Goal: Find specific page/section: Locate item on page

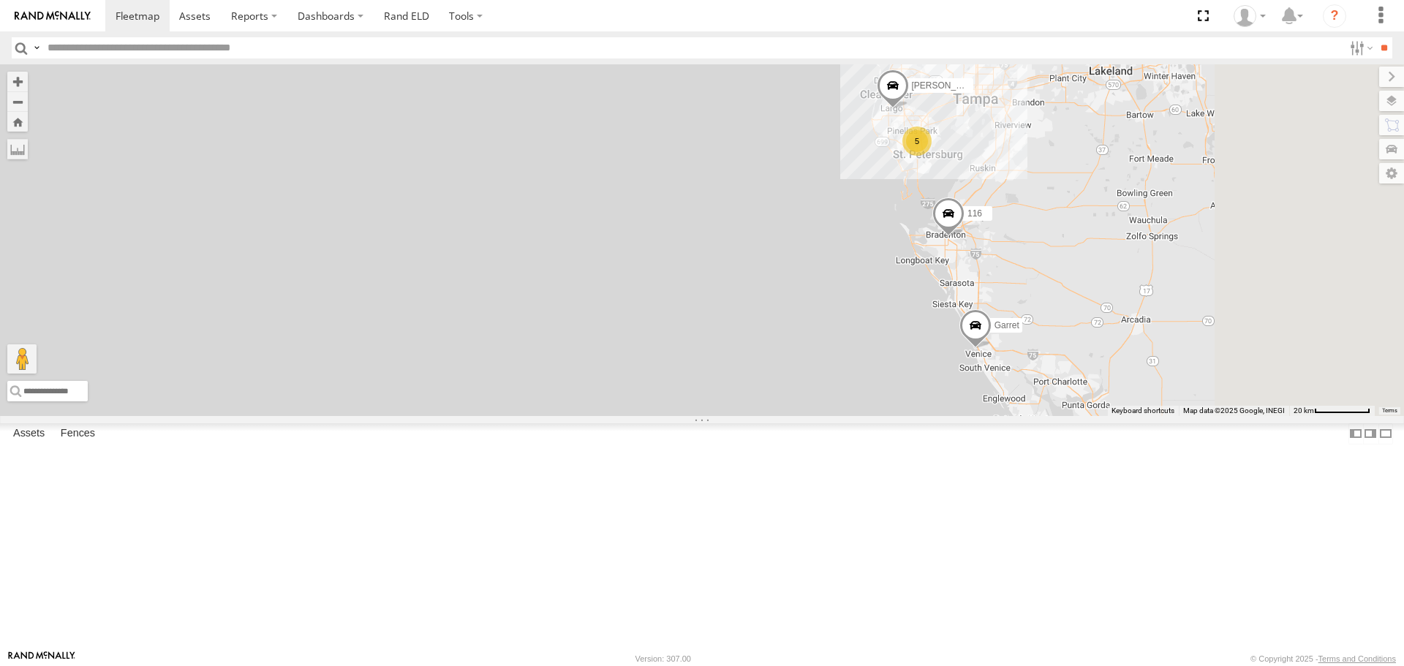
drag, startPoint x: 752, startPoint y: 326, endPoint x: 592, endPoint y: 256, distance: 174.8
click at [595, 258] on div "122 Tk 211 116 Garret Tr 124 5 [PERSON_NAME]" at bounding box center [702, 239] width 1404 height 351
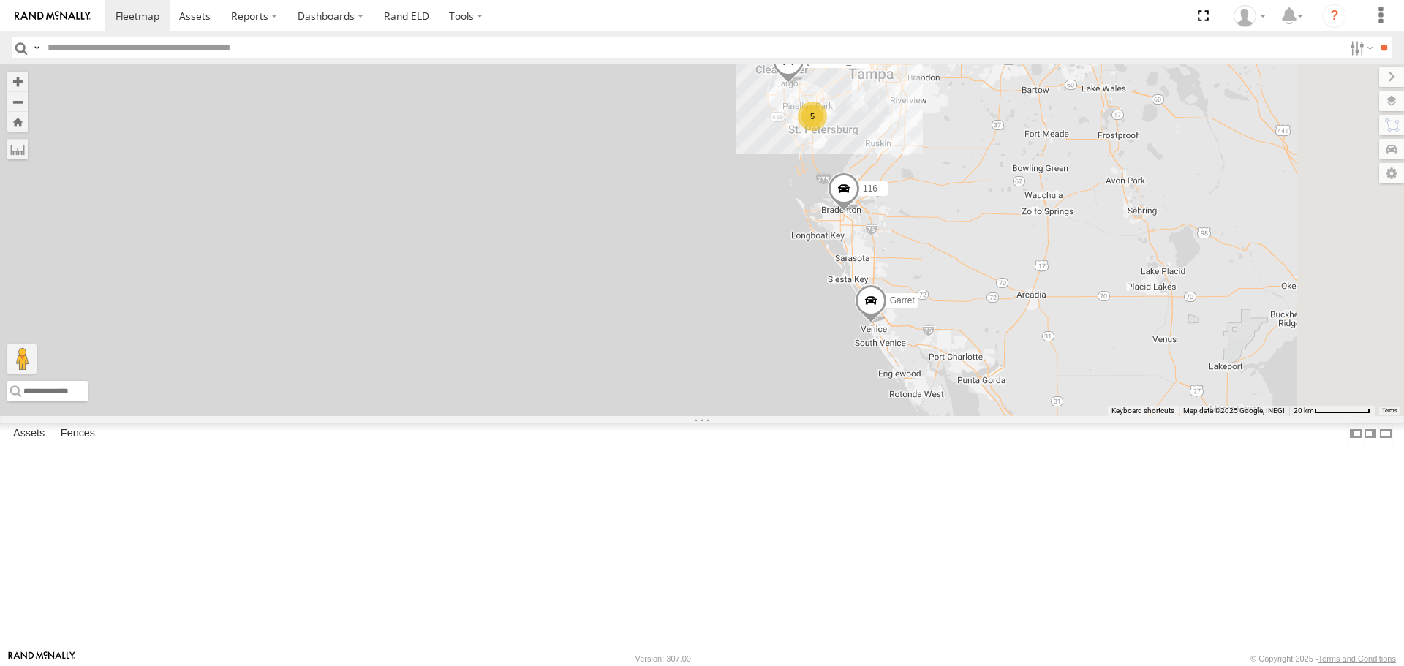
drag, startPoint x: 810, startPoint y: 350, endPoint x: 718, endPoint y: 334, distance: 93.5
click at [720, 334] on div "122 Tk 211 116 Garret Tr 124 5 [PERSON_NAME]" at bounding box center [702, 239] width 1404 height 351
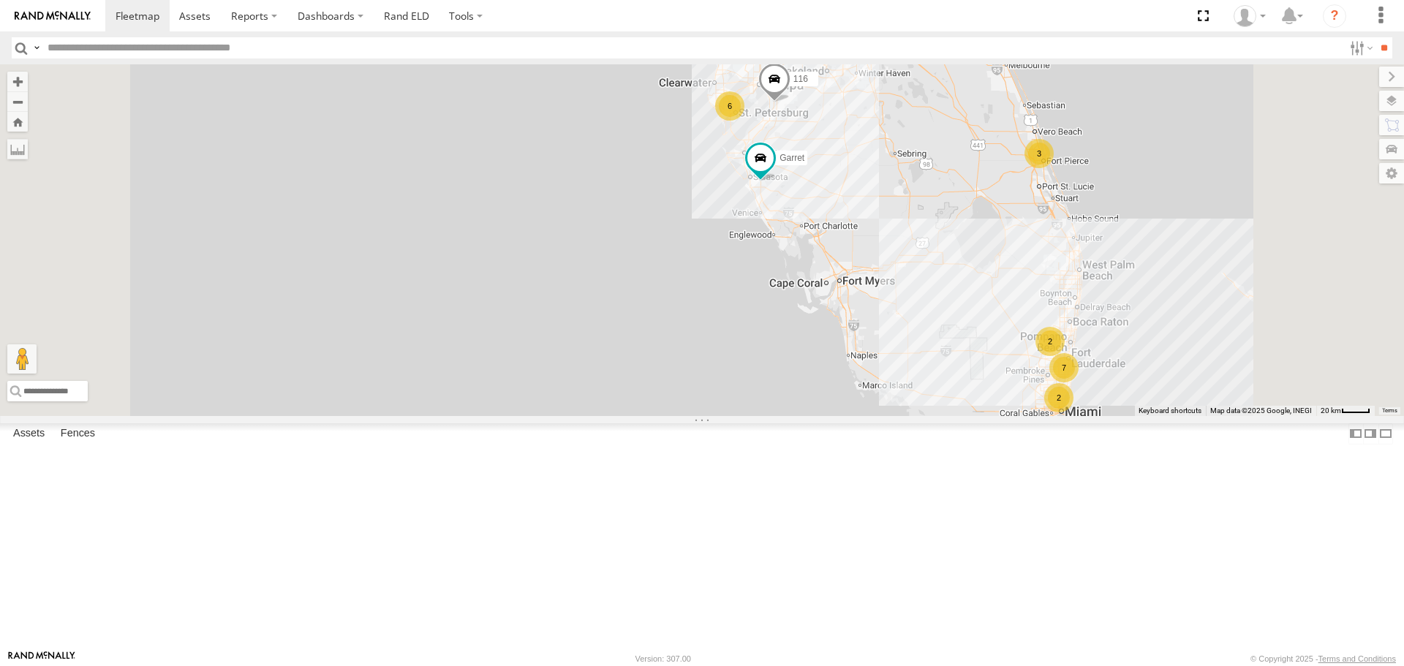
drag, startPoint x: 773, startPoint y: 298, endPoint x: 699, endPoint y: 320, distance: 77.0
click at [700, 320] on div "122 Tk 211 116 Garret TR 118 7 2 6 2 3 2" at bounding box center [702, 239] width 1404 height 351
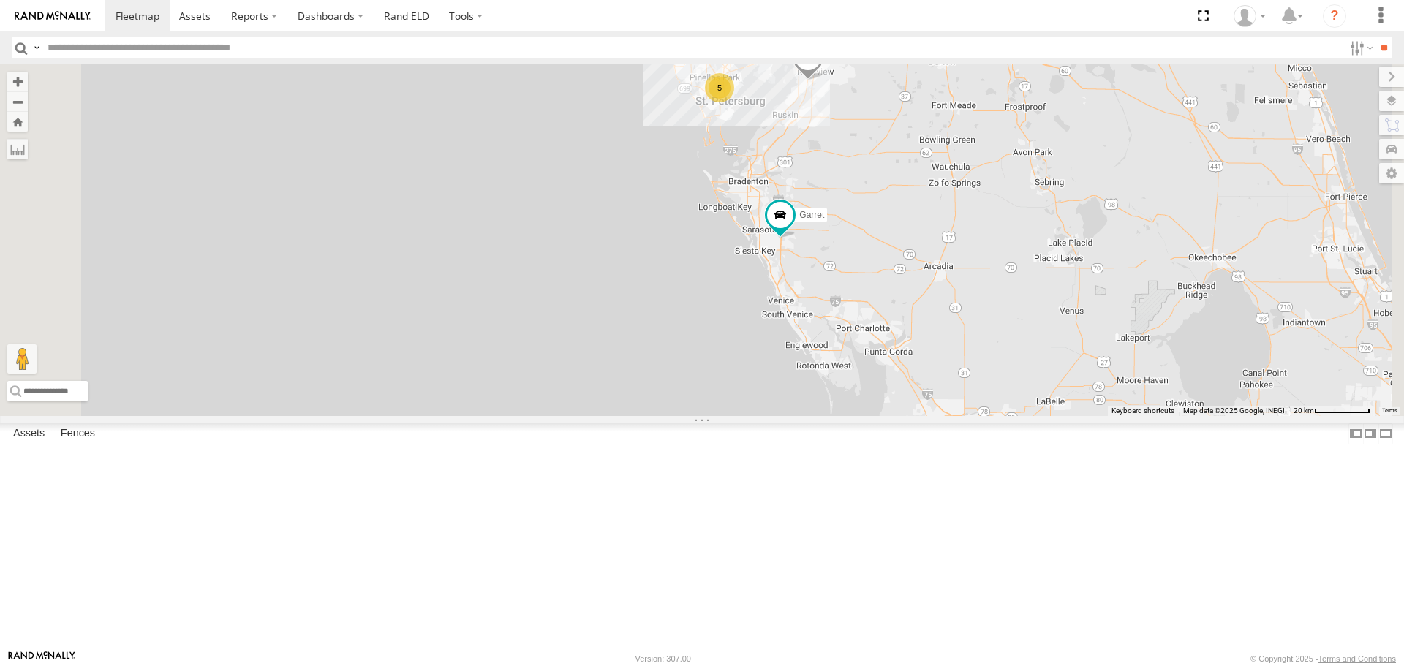
drag, startPoint x: 797, startPoint y: 275, endPoint x: 717, endPoint y: 306, distance: 85.4
click at [718, 306] on div "122 Tk 211 116 Garret 5 Avery" at bounding box center [702, 239] width 1404 height 351
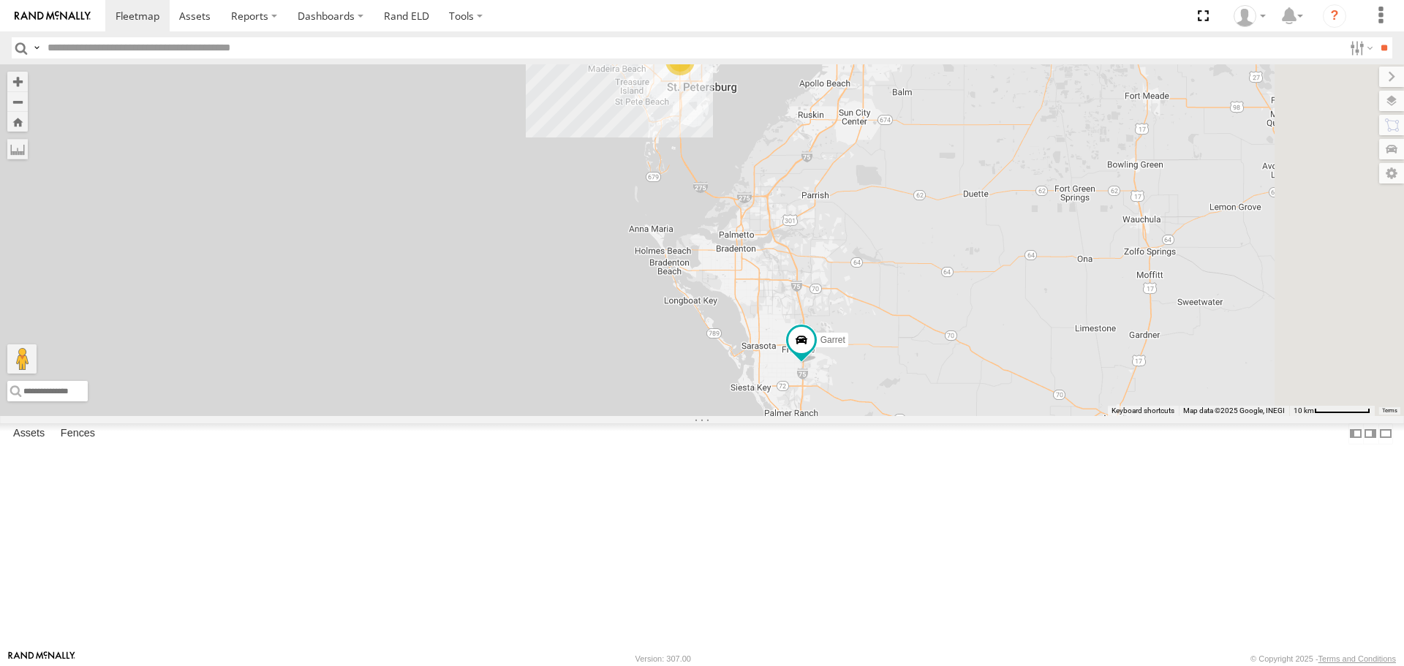
drag, startPoint x: 830, startPoint y: 245, endPoint x: 670, endPoint y: 284, distance: 164.0
click at [671, 284] on div "122 Tk 211 116 Garret Avery 5" at bounding box center [702, 239] width 1404 height 351
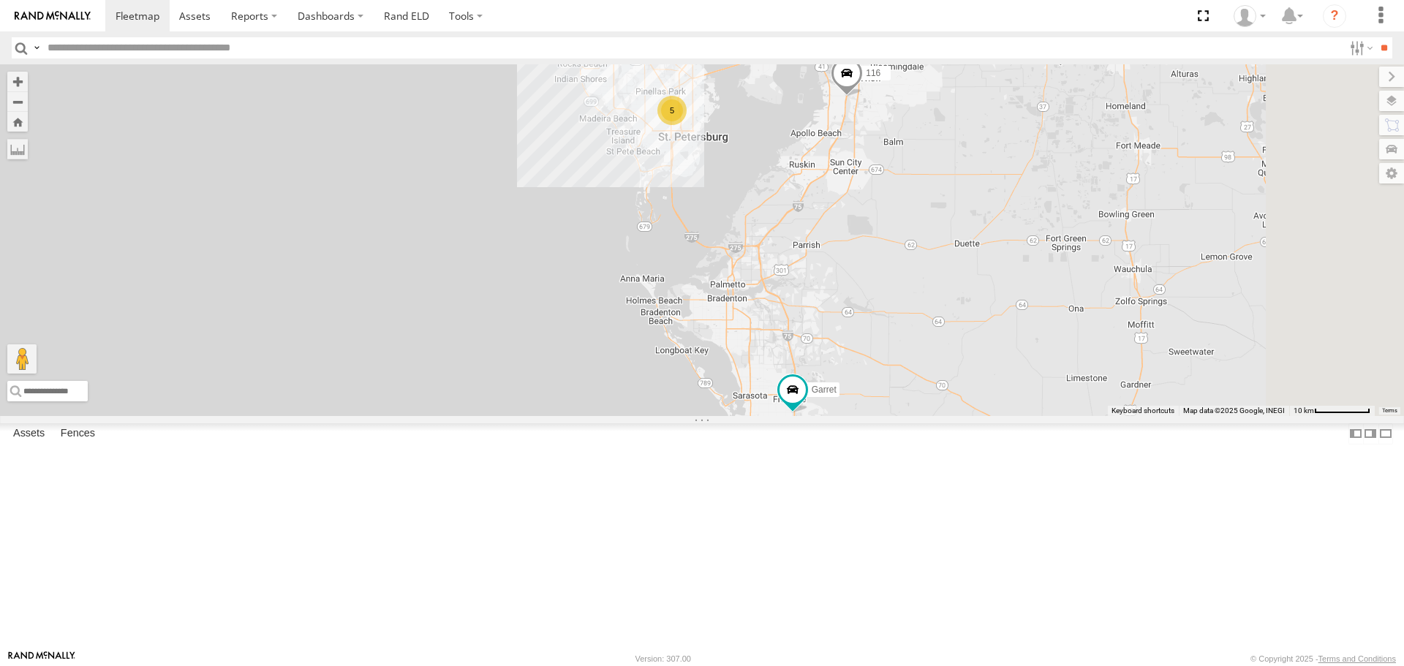
drag, startPoint x: 681, startPoint y: 228, endPoint x: 679, endPoint y: 292, distance: 63.6
click at [679, 291] on div "122 Tk 211 116 Garret Avery 5" at bounding box center [702, 239] width 1404 height 351
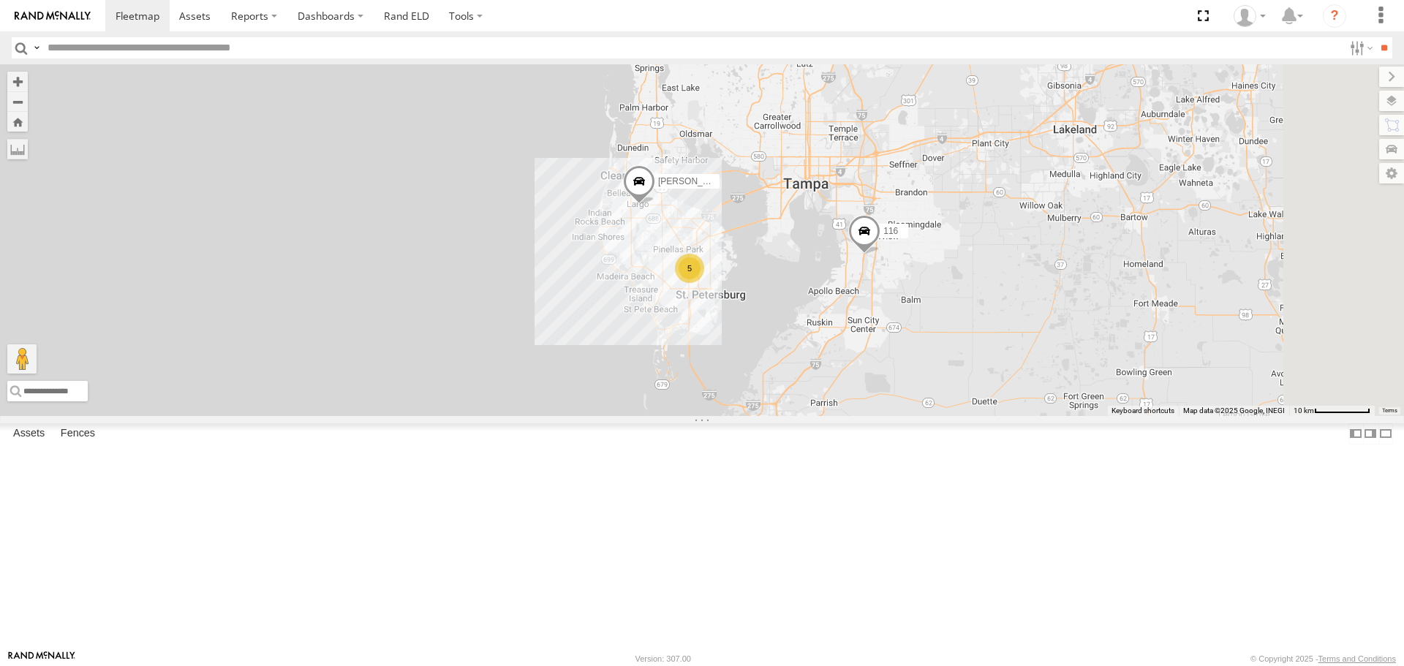
drag, startPoint x: 681, startPoint y: 227, endPoint x: 699, endPoint y: 377, distance: 150.2
click at [699, 377] on div "122 Tk 211 116 Garret Avery 5" at bounding box center [702, 239] width 1404 height 351
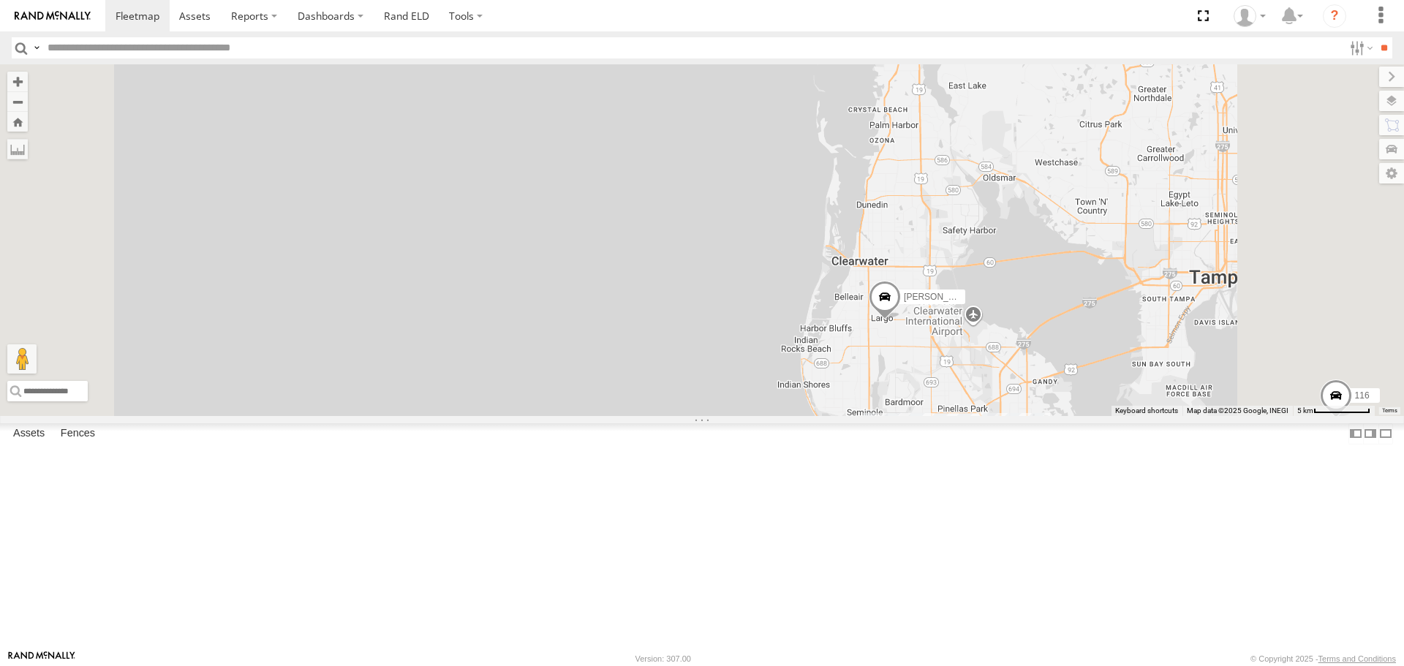
drag, startPoint x: 686, startPoint y: 281, endPoint x: 581, endPoint y: 263, distance: 106.8
click at [581, 263] on div "122 Avery 116 5" at bounding box center [702, 239] width 1404 height 351
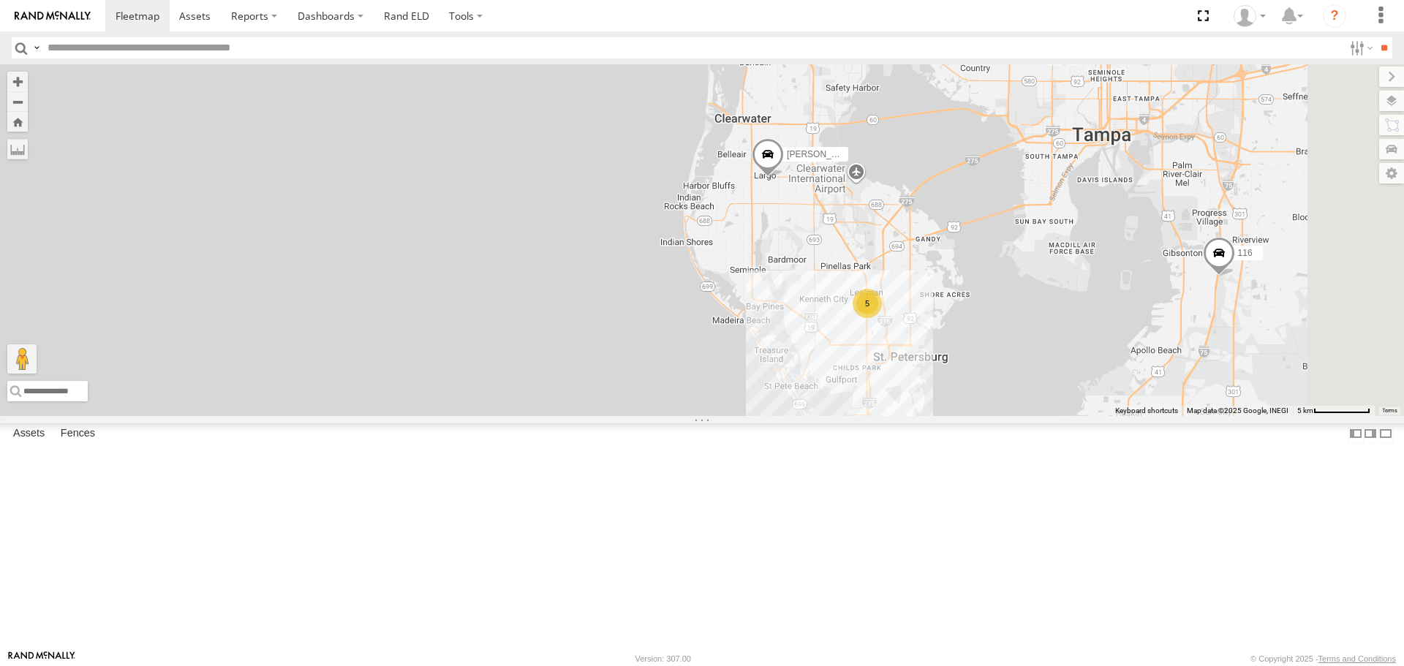
drag, startPoint x: 603, startPoint y: 232, endPoint x: 572, endPoint y: 104, distance: 131.7
click at [572, 106] on div "122 Avery 116 5" at bounding box center [702, 239] width 1404 height 351
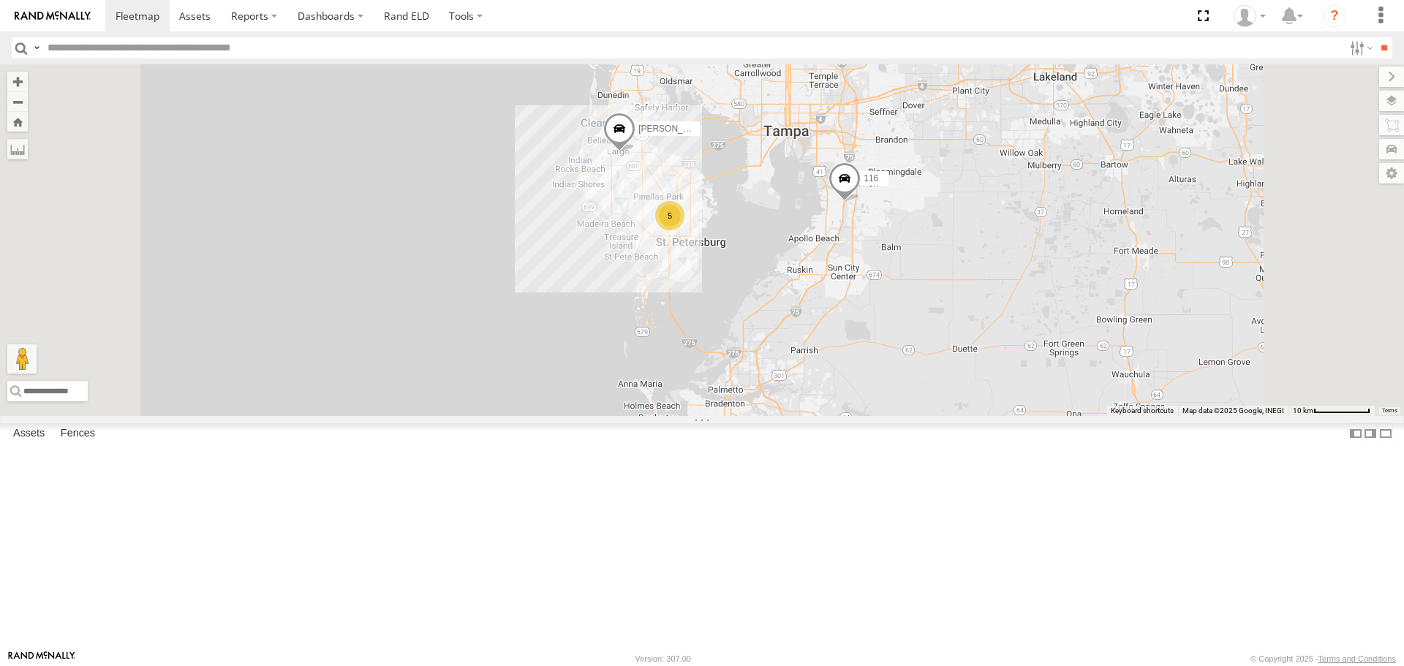
drag, startPoint x: 681, startPoint y: 186, endPoint x: 629, endPoint y: 207, distance: 56.1
click at [629, 207] on div "122 Avery 116 5 Garret" at bounding box center [702, 239] width 1404 height 351
